Goal: Transaction & Acquisition: Purchase product/service

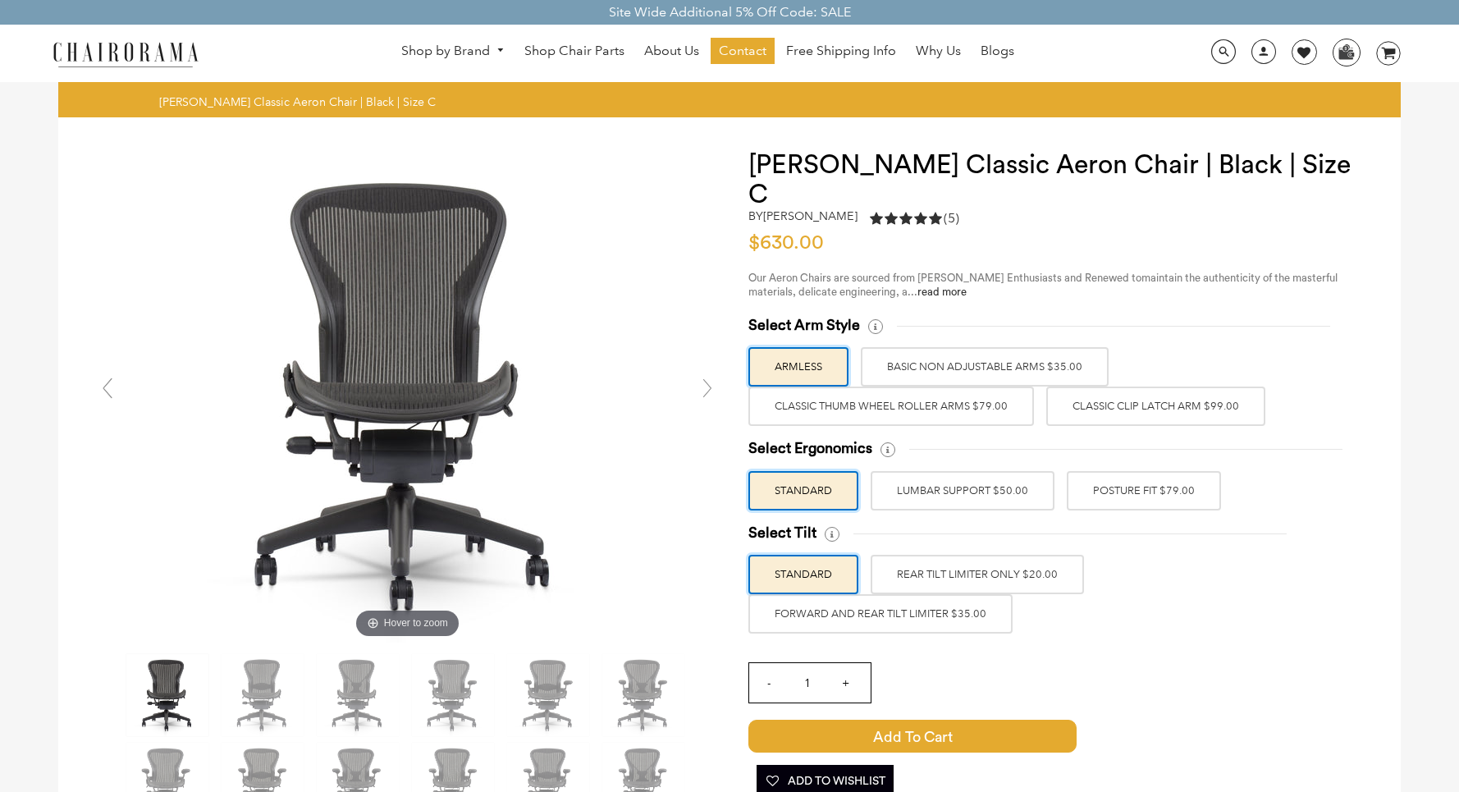
click at [938, 386] on label "Classic Thumb Wheel Roller Arms $79.00" at bounding box center [891, 405] width 286 height 39
click at [0, 0] on input "Classic Thumb Wheel Roller Arms $79.00" at bounding box center [0, 0] width 0 height 0
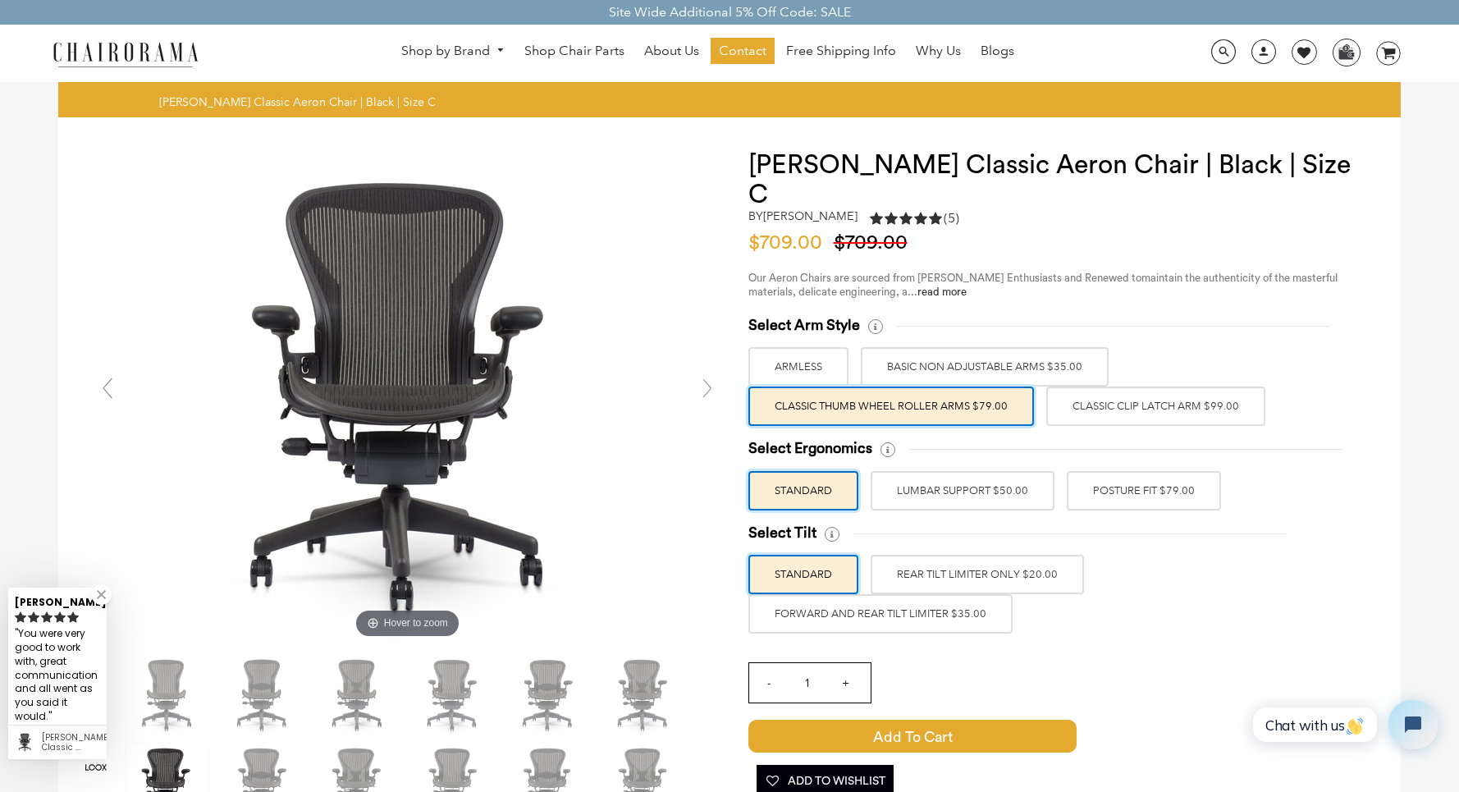
click at [977, 347] on label "BASIC NON ADJUSTABLE ARMS $35.00" at bounding box center [985, 366] width 248 height 39
click at [0, 0] on input "BASIC NON ADJUSTABLE ARMS $35.00" at bounding box center [0, 0] width 0 height 0
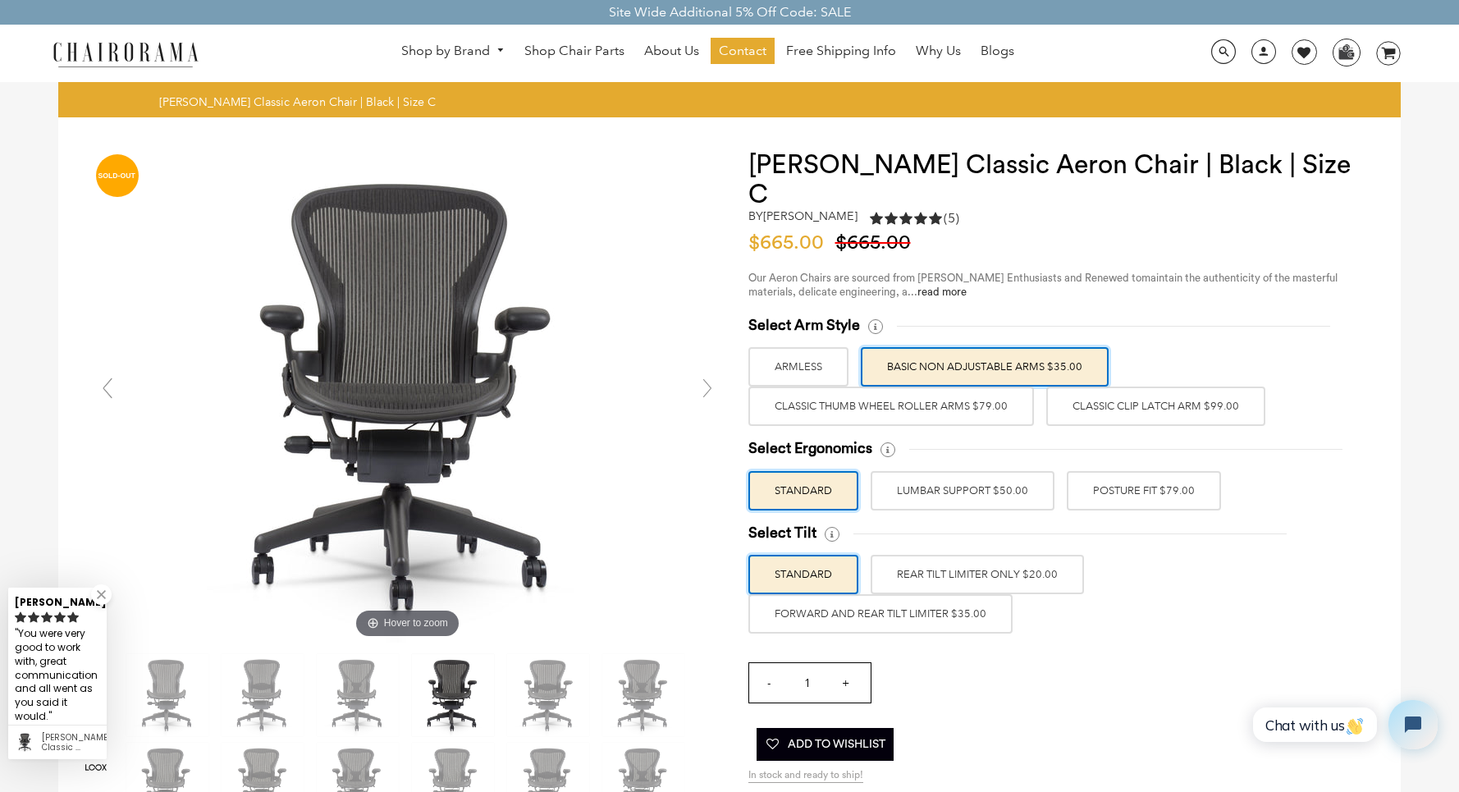
click at [945, 386] on label "Classic Thumb Wheel Roller Arms $79.00" at bounding box center [891, 405] width 286 height 39
click at [0, 0] on input "Classic Thumb Wheel Roller Arms $79.00" at bounding box center [0, 0] width 0 height 0
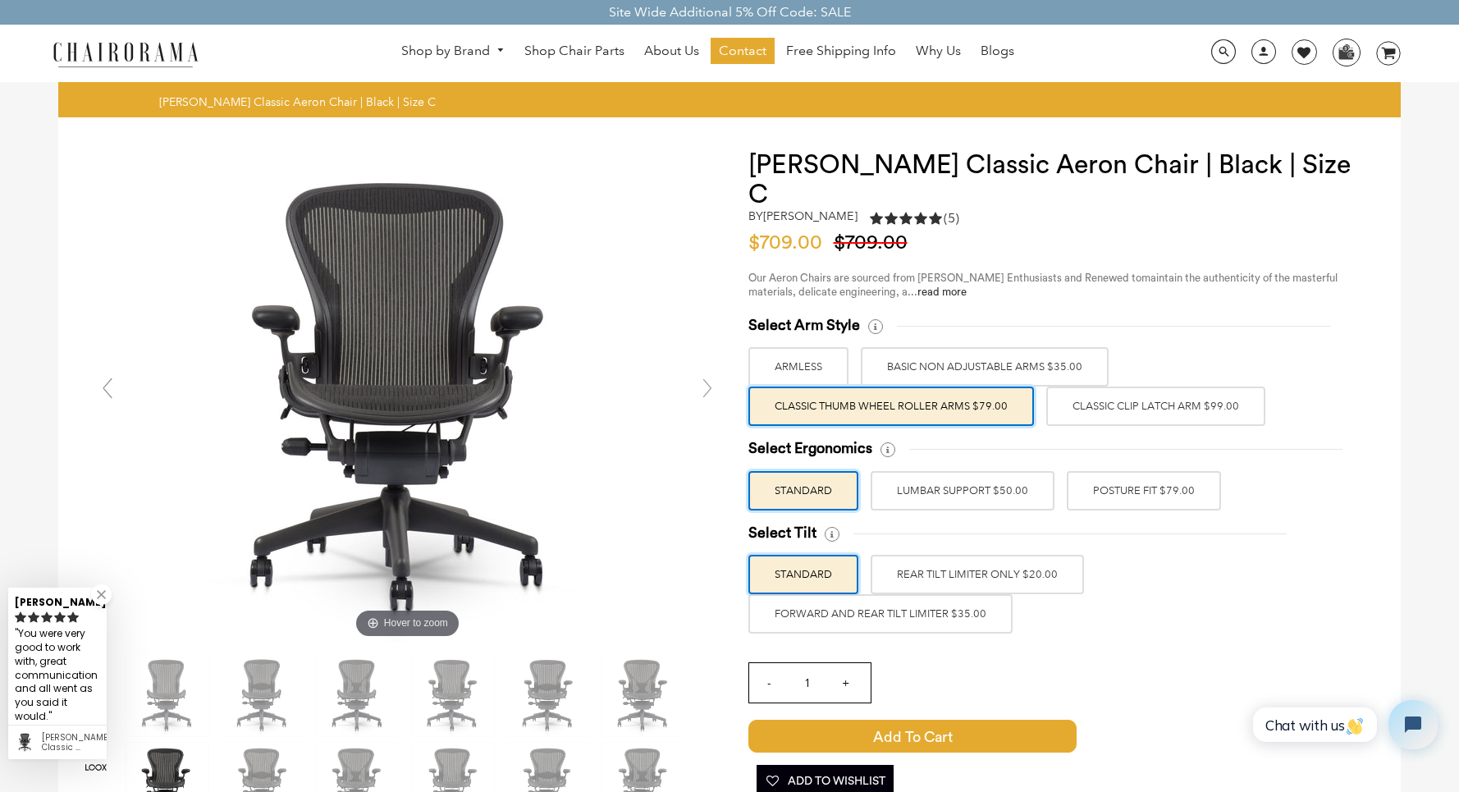
click at [985, 347] on label "BASIC NON ADJUSTABLE ARMS $35.00" at bounding box center [985, 366] width 248 height 39
click at [0, 0] on input "BASIC NON ADJUSTABLE ARMS $35.00" at bounding box center [0, 0] width 0 height 0
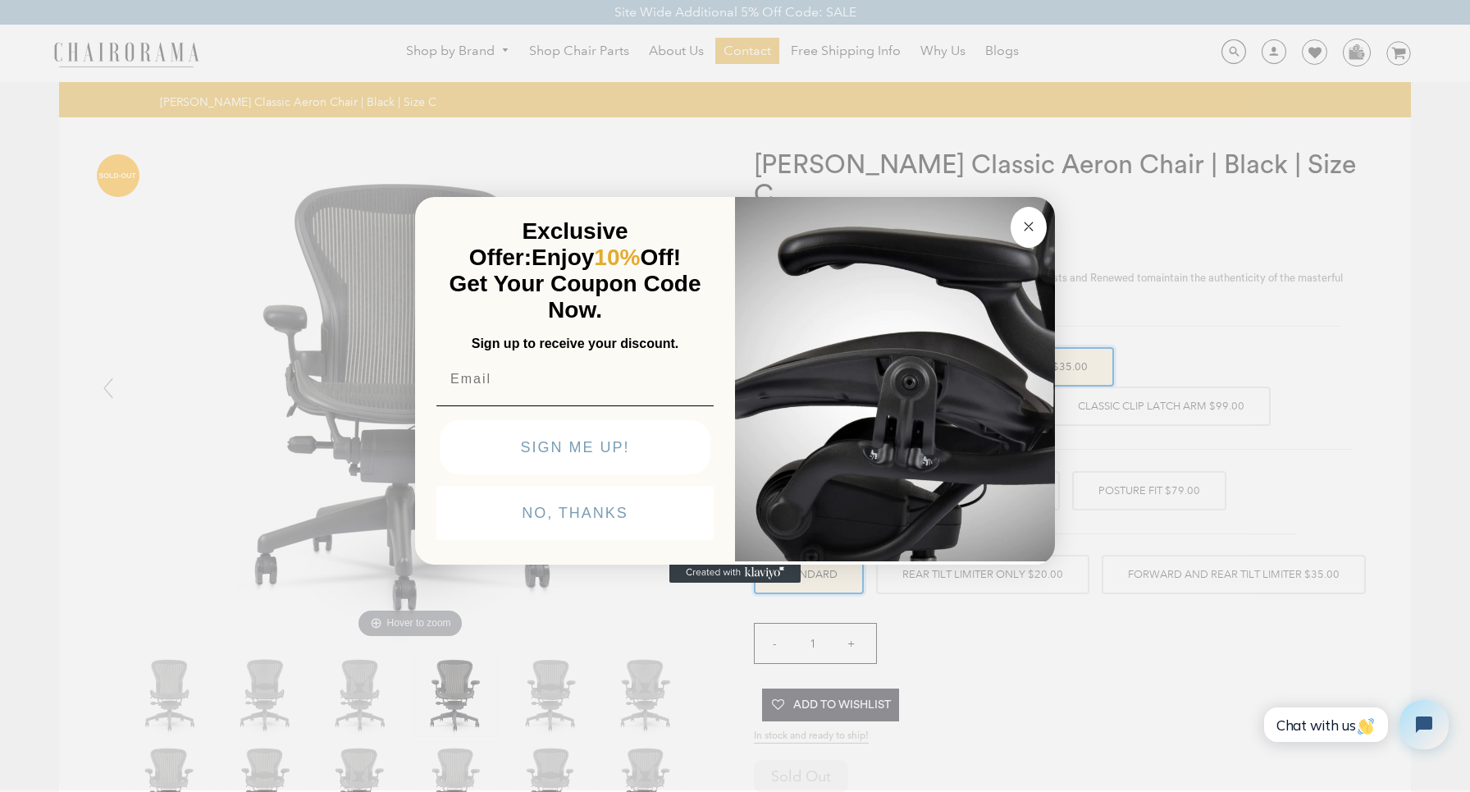
click at [1036, 232] on circle "Close dialog" at bounding box center [1029, 226] width 19 height 19
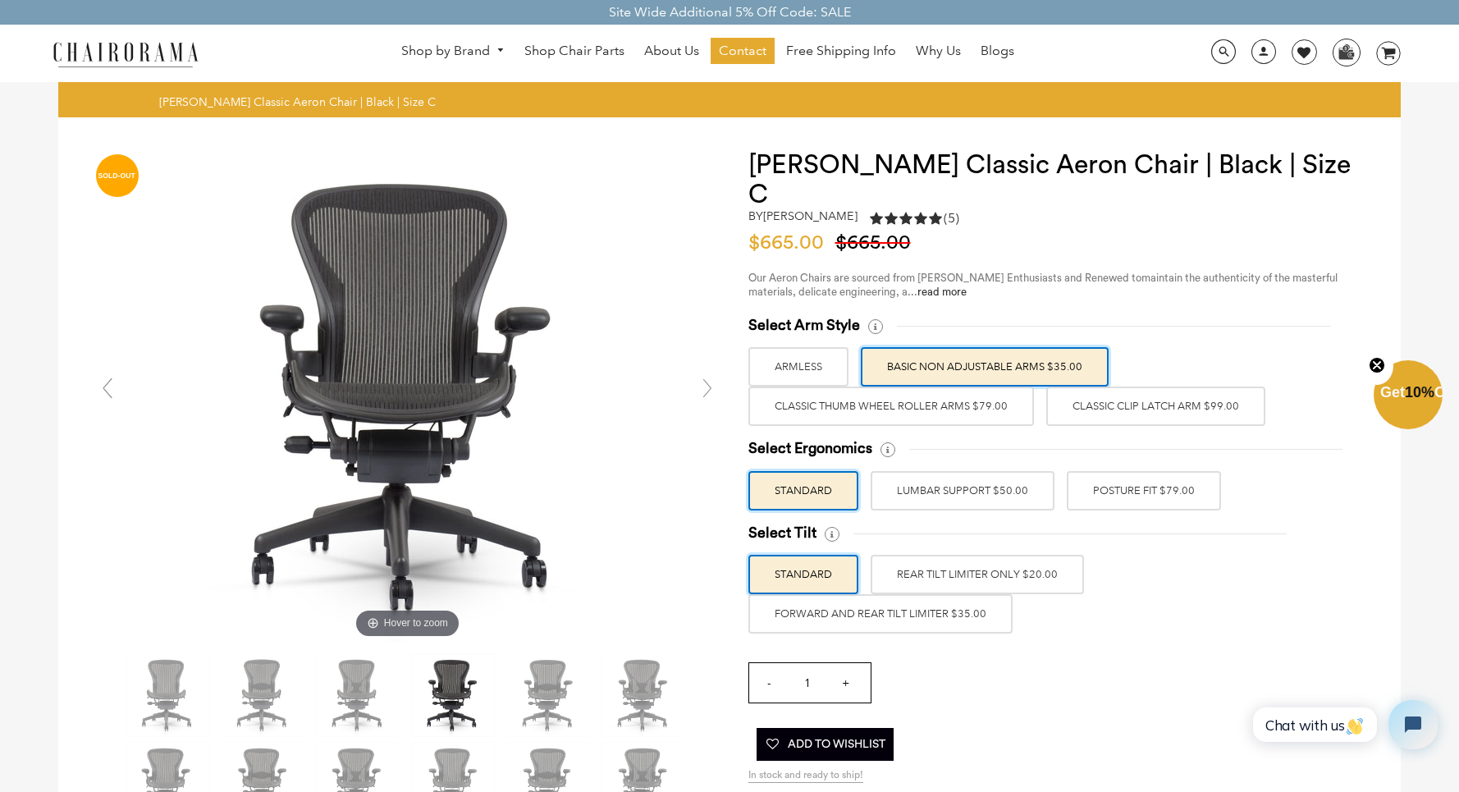
click at [1100, 386] on label "Classic Clip Latch Arm $99.00" at bounding box center [1155, 405] width 219 height 39
click at [0, 0] on input "Classic Clip Latch Arm $99.00" at bounding box center [0, 0] width 0 height 0
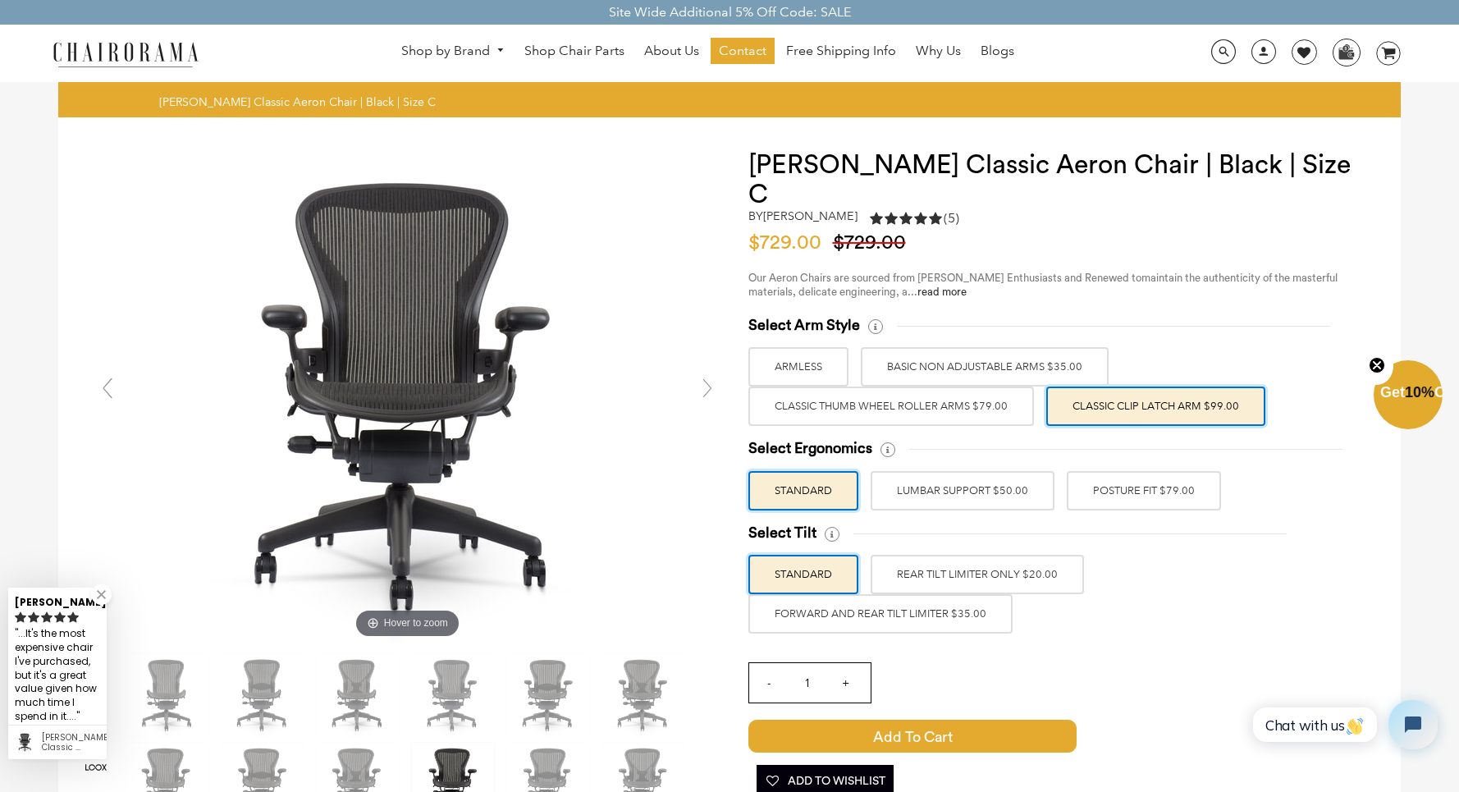
click at [832, 347] on label "ARMLESS" at bounding box center [798, 366] width 100 height 39
click at [0, 0] on input "ARMLESS" at bounding box center [0, 0] width 0 height 0
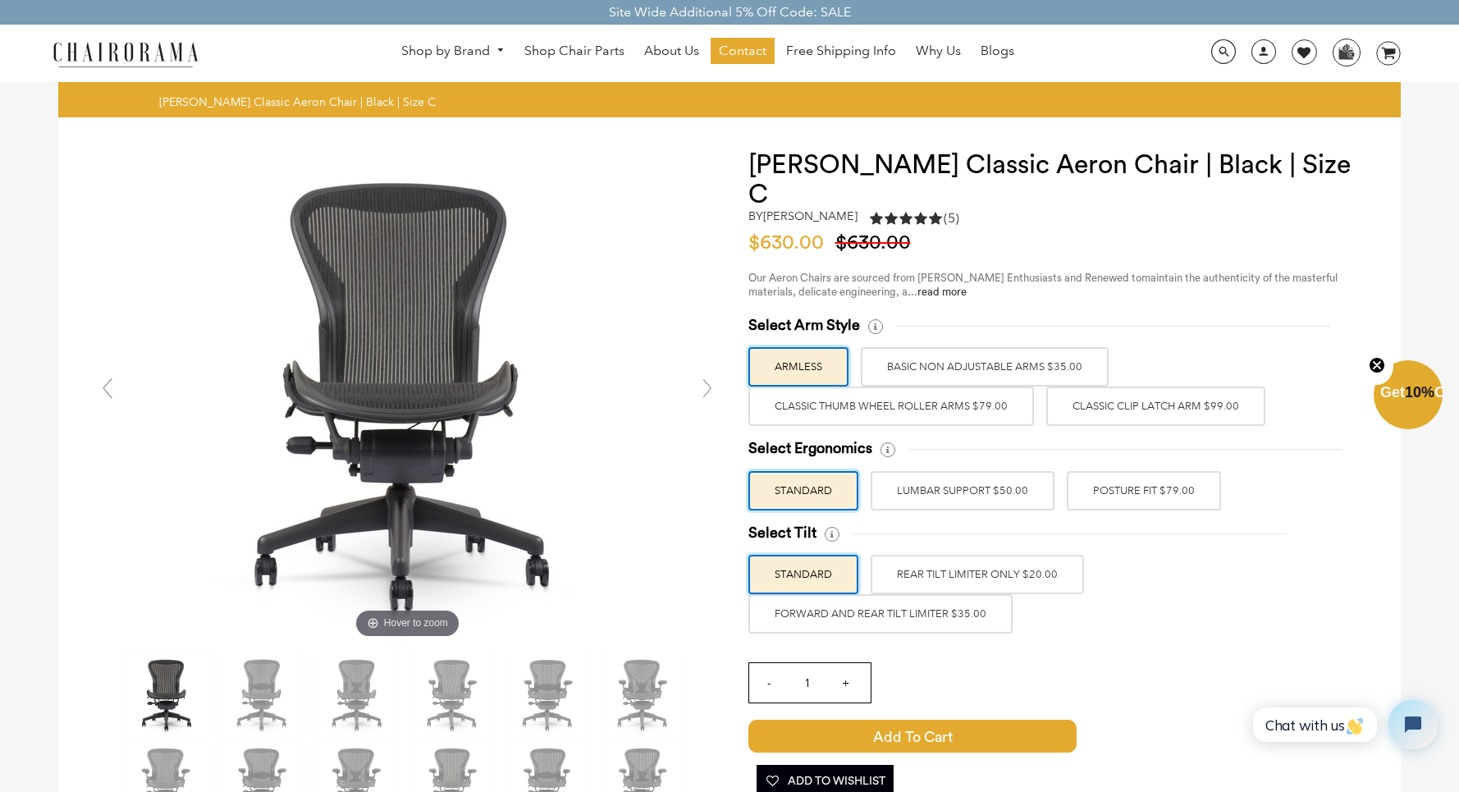
click at [1127, 471] on label "POSTURE FIT $79.00" at bounding box center [1144, 490] width 154 height 39
click at [0, 0] on input "POSTURE FIT $79.00" at bounding box center [0, 0] width 0 height 0
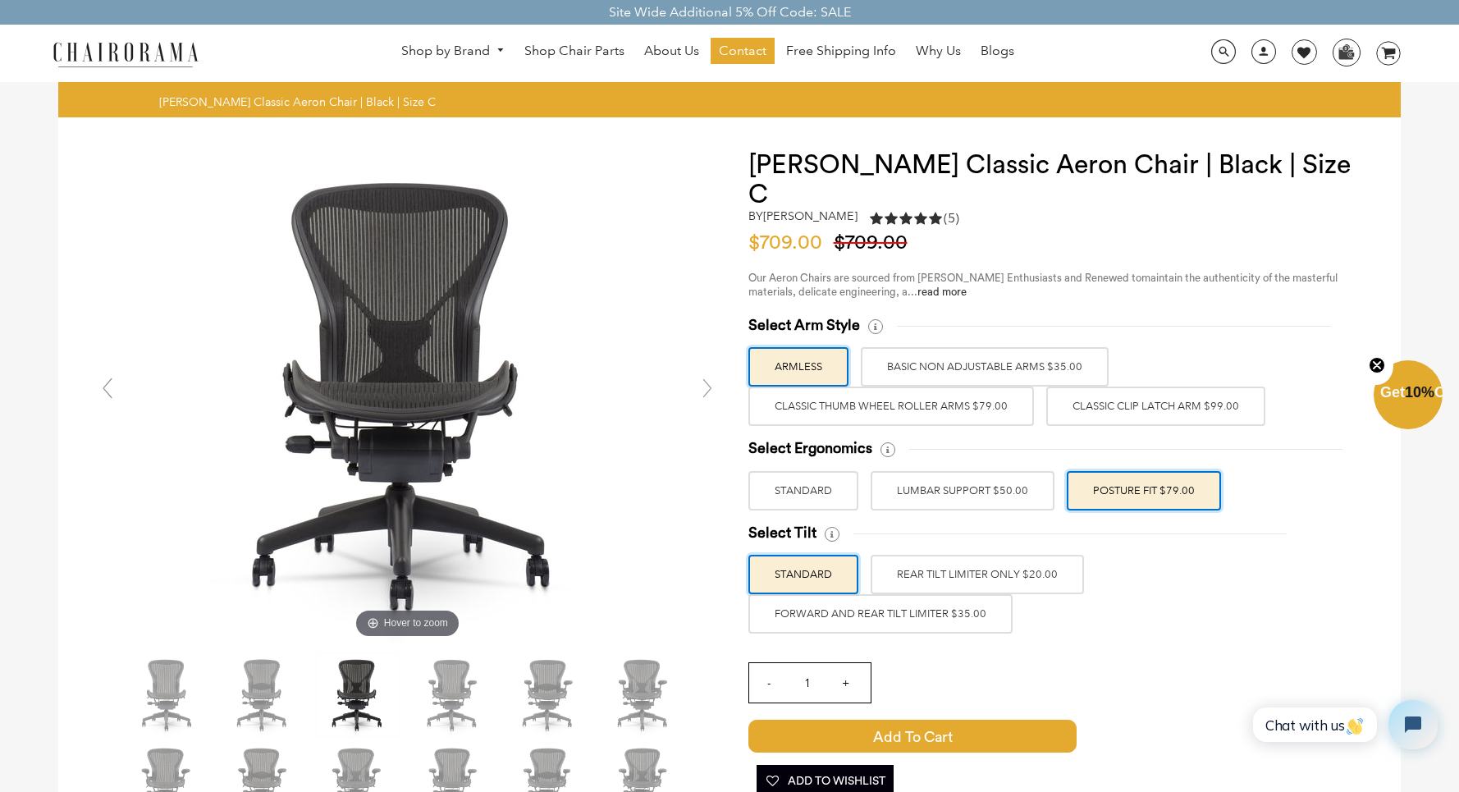
click at [939, 594] on label "FORWARD AND REAR TILT LIMITER $35.00" at bounding box center [880, 613] width 264 height 39
click at [0, 0] on input "FORWARD AND REAR TILT LIMITER $35.00" at bounding box center [0, 0] width 0 height 0
